Goal: Task Accomplishment & Management: Manage account settings

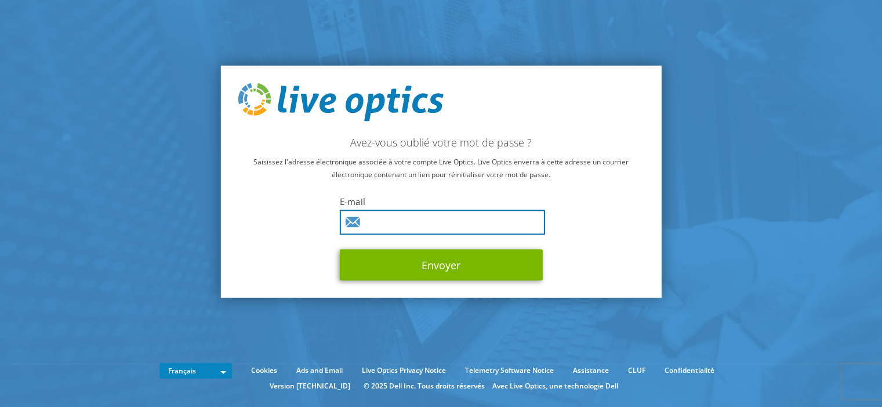
click at [407, 224] on input "text" at bounding box center [442, 222] width 205 height 25
type input "[EMAIL_ADDRESS][DOMAIN_NAME]"
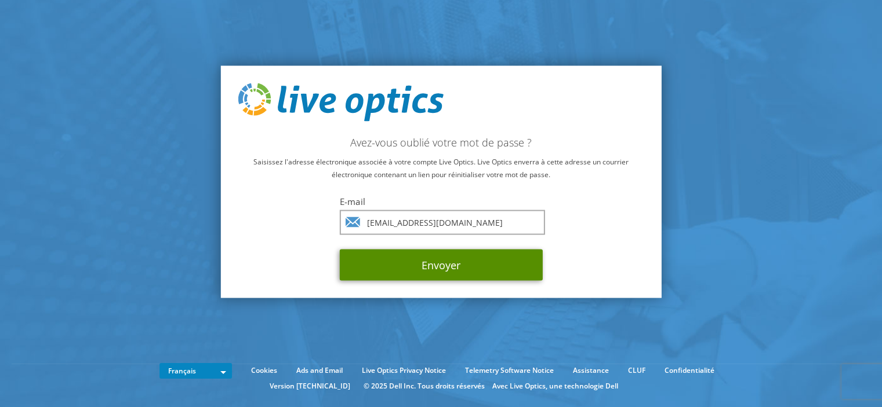
click at [426, 270] on button "Envoyer" at bounding box center [441, 264] width 203 height 31
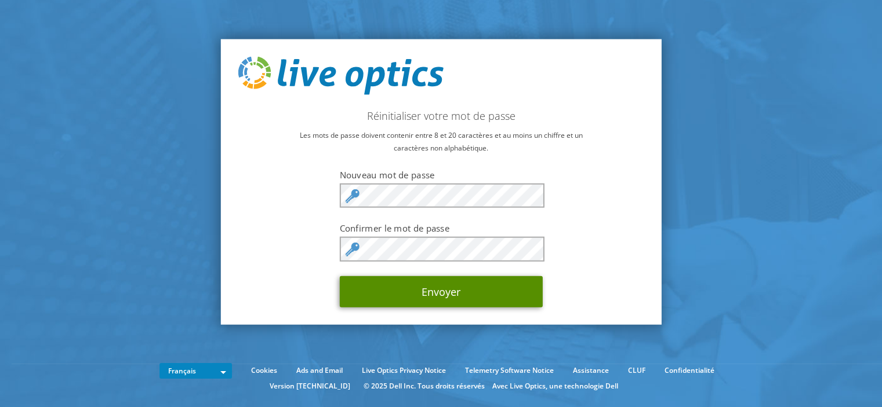
click at [431, 292] on button "Envoyer" at bounding box center [441, 291] width 203 height 31
